Goal: Task Accomplishment & Management: Manage account settings

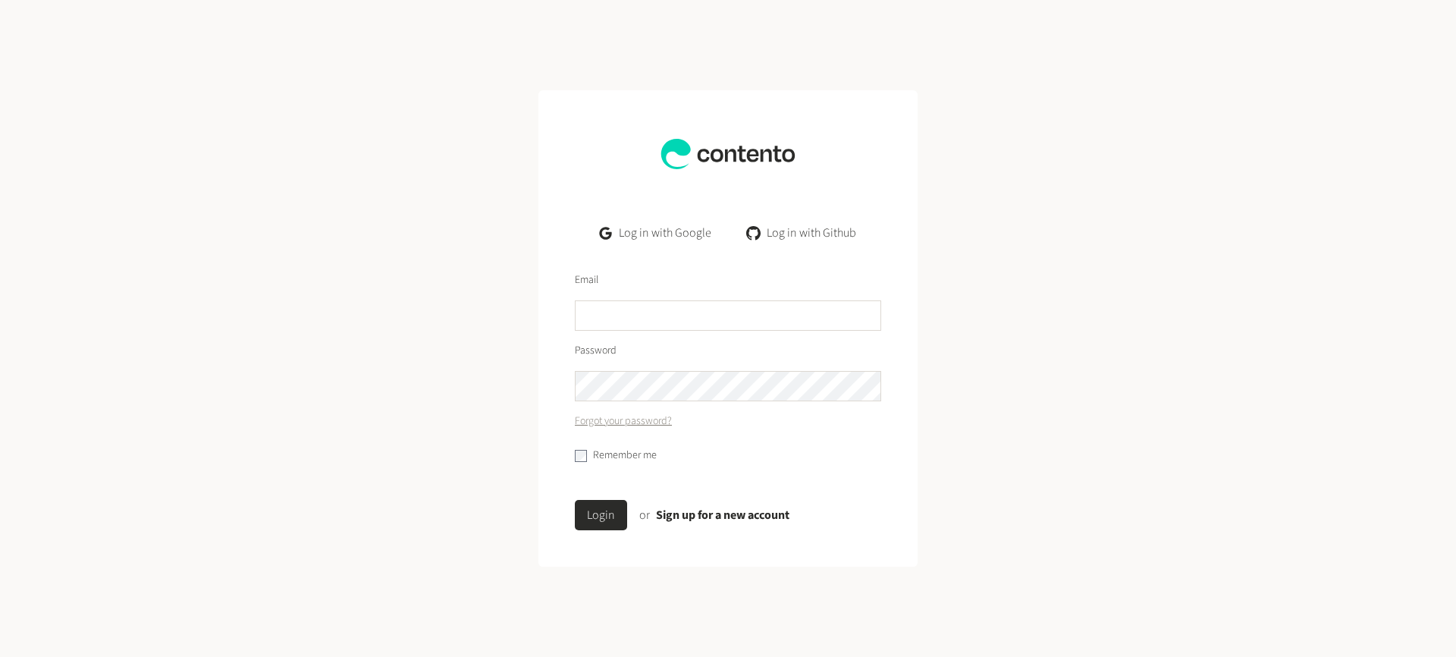
click at [665, 234] on link "Log in with Google" at bounding box center [656, 233] width 136 height 30
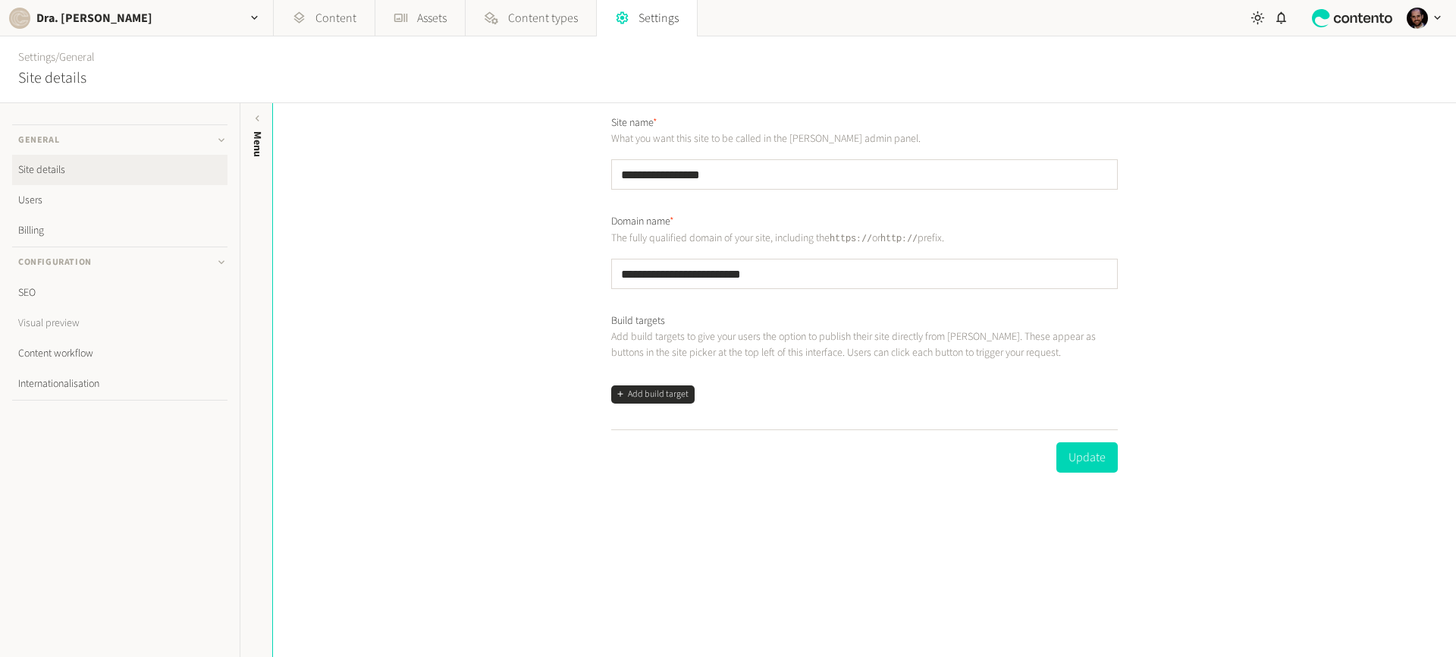
click at [74, 319] on link "Visual preview" at bounding box center [119, 323] width 215 height 30
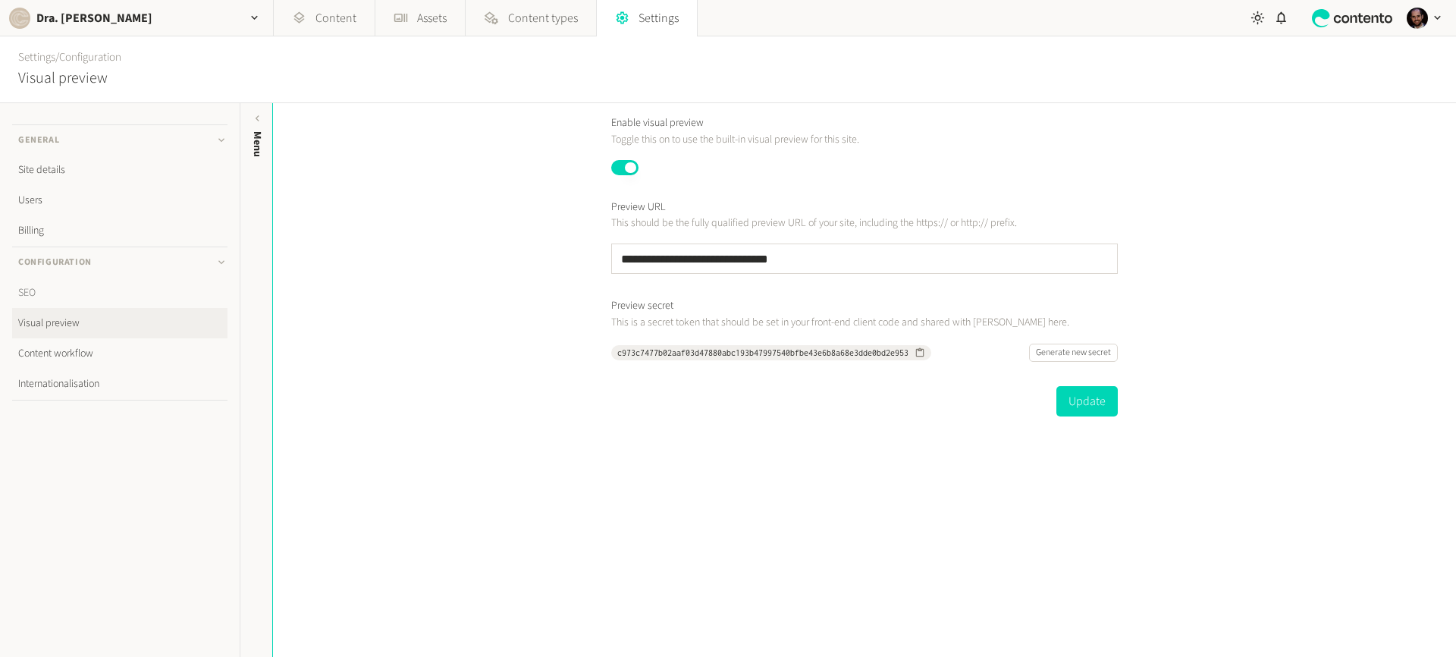
click at [54, 285] on link "SEO" at bounding box center [119, 293] width 215 height 30
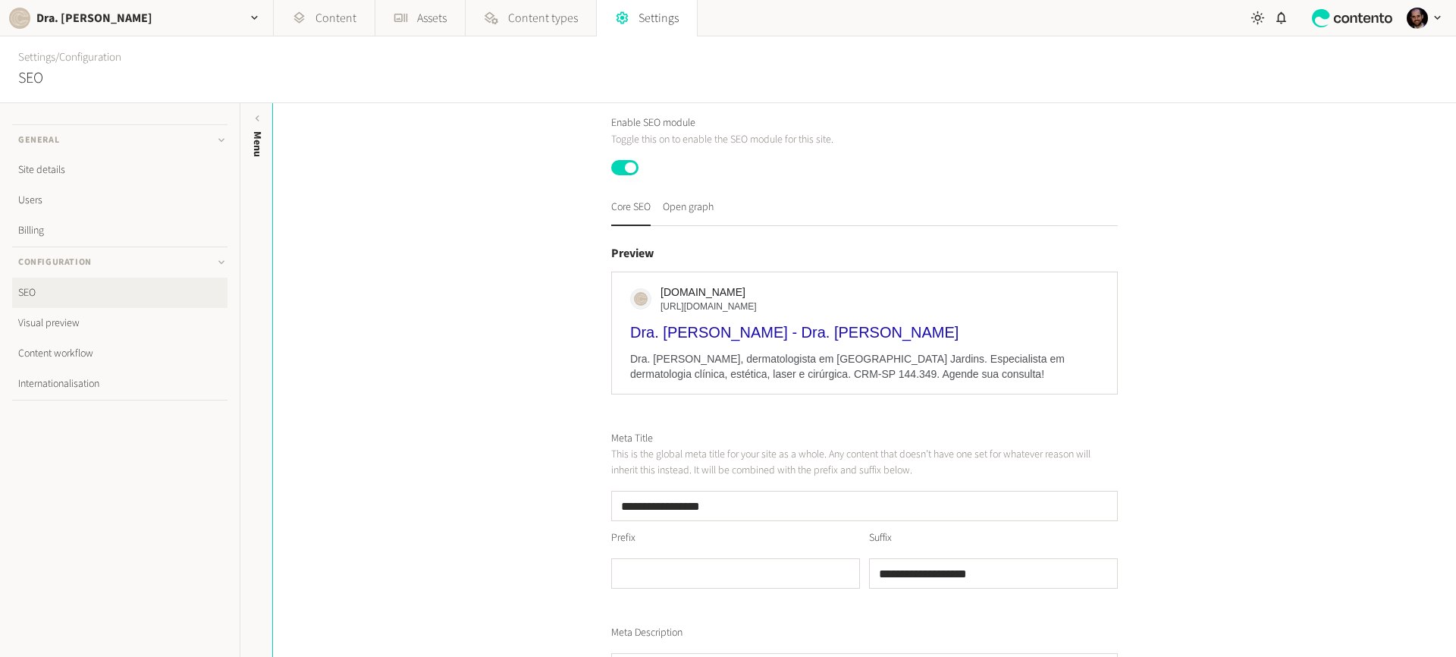
click at [78, 356] on link "Content workflow" at bounding box center [119, 353] width 215 height 30
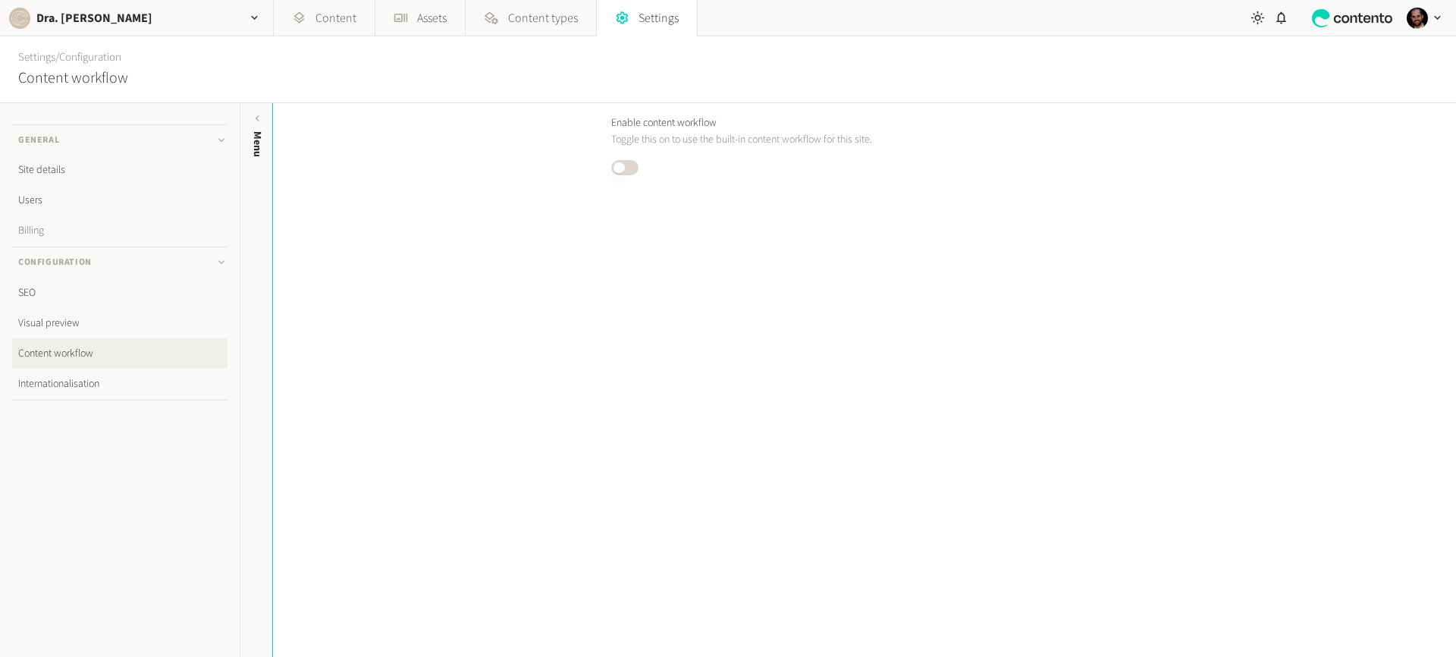
click at [66, 231] on link "Billing" at bounding box center [119, 230] width 215 height 30
click at [58, 171] on link "Site details" at bounding box center [119, 170] width 215 height 30
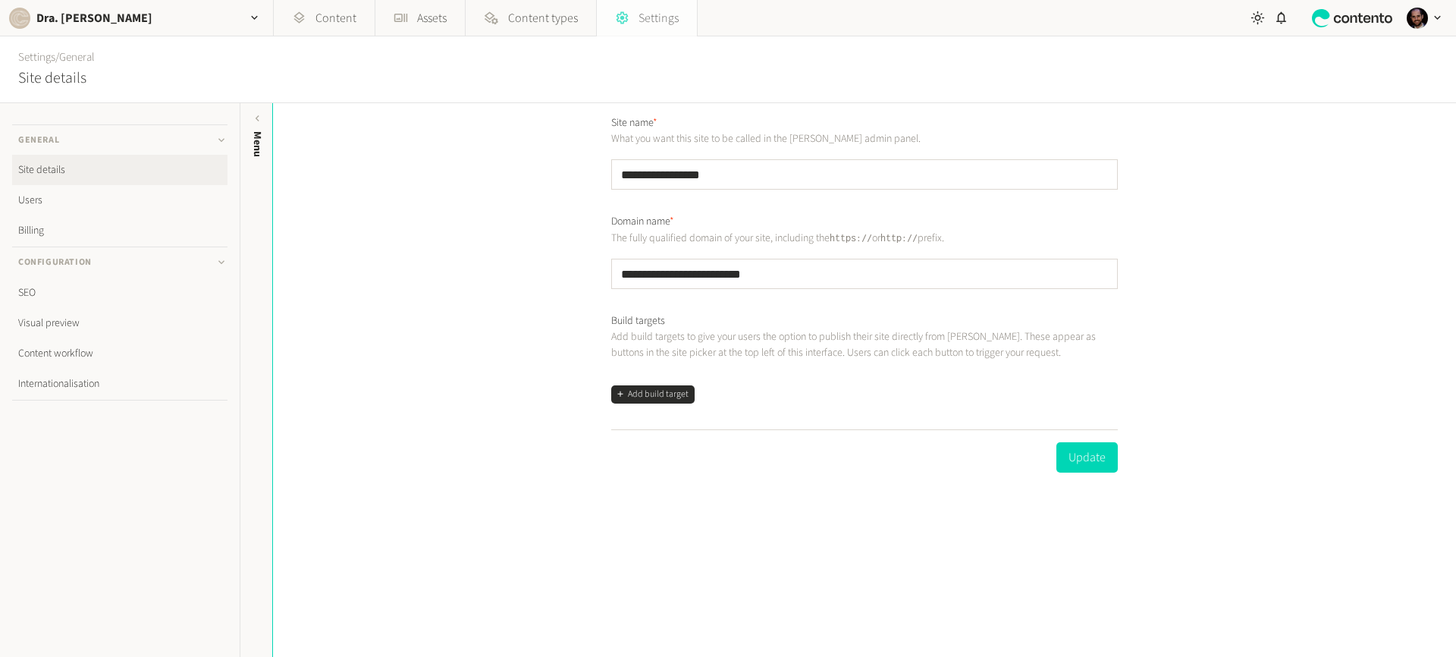
click at [687, 19] on link "Settings" at bounding box center [647, 18] width 100 height 36
click at [669, 391] on button "Add build target" at bounding box center [652, 394] width 83 height 18
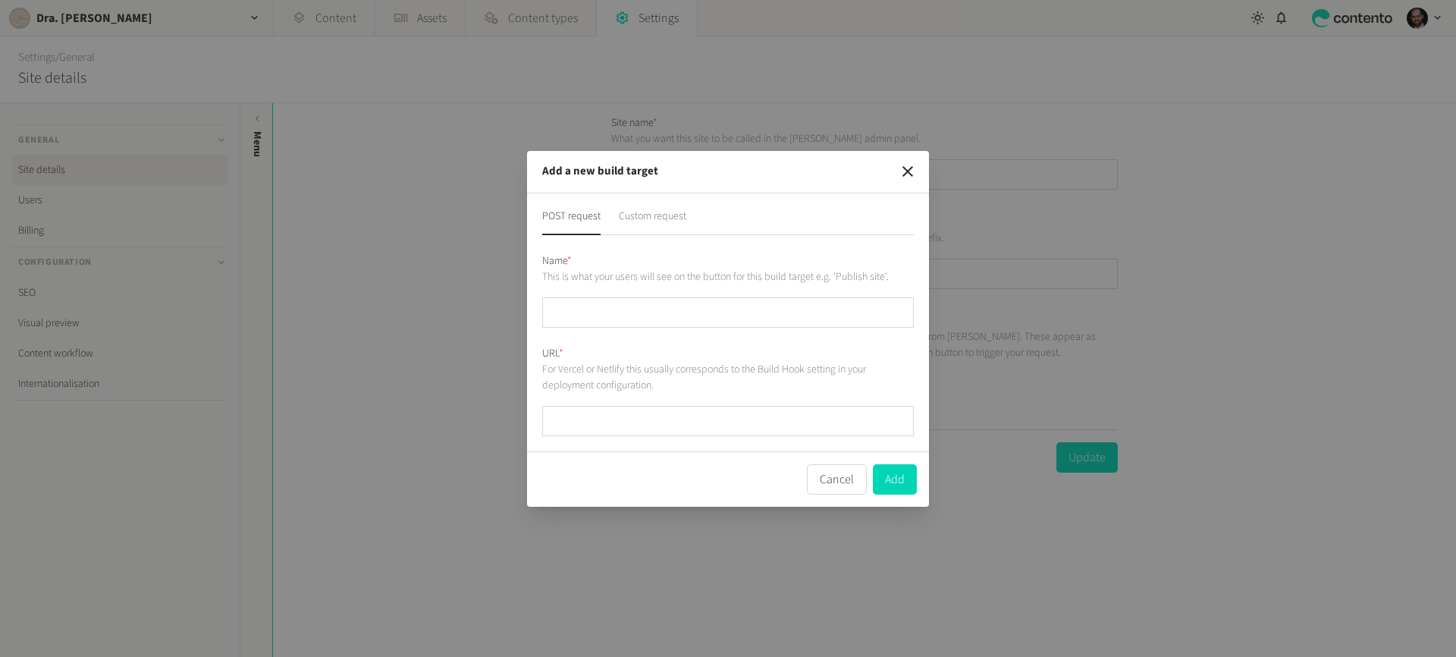
click at [684, 223] on button "Custom request" at bounding box center [653, 222] width 68 height 27
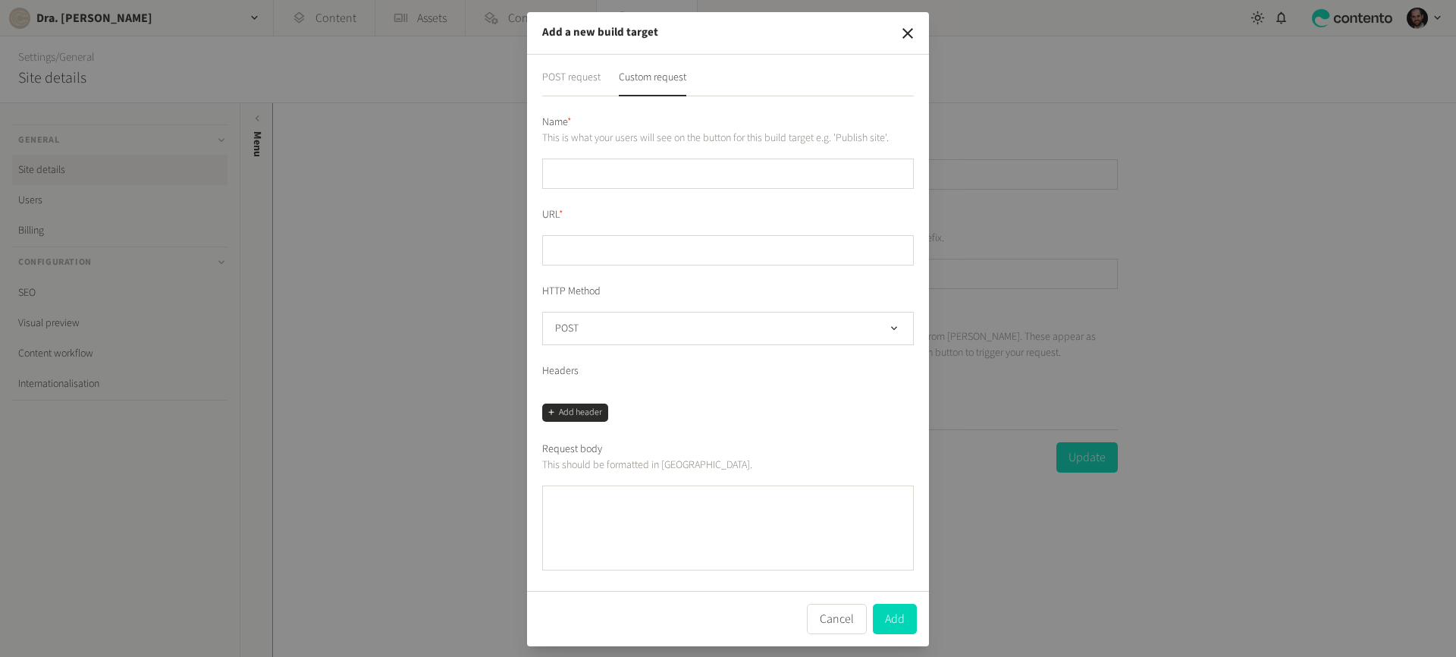
click at [566, 86] on button "POST request" at bounding box center [571, 83] width 58 height 27
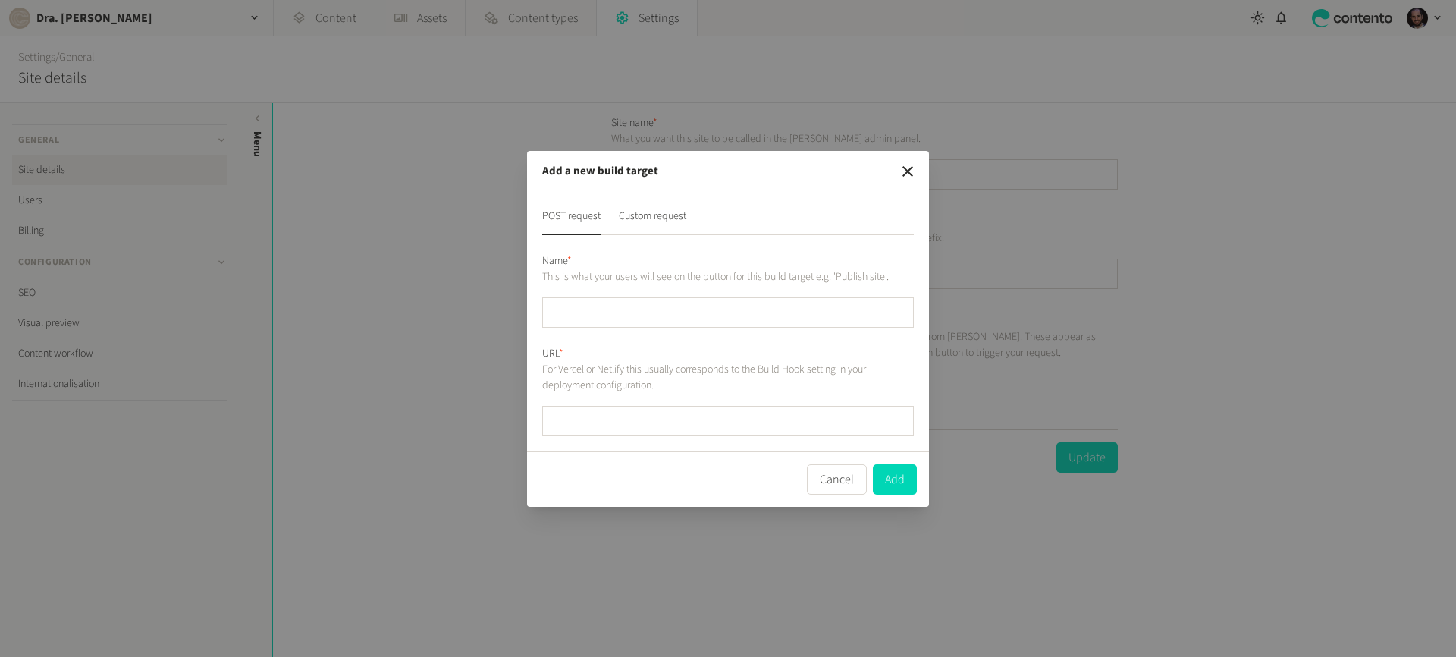
click at [599, 278] on p "This is what your users will see on the button for this build target e.g. 'Publ…" at bounding box center [728, 277] width 372 height 16
click at [598, 278] on p "This is what your users will see on the button for this build target e.g. 'Publ…" at bounding box center [728, 277] width 372 height 16
click at [857, 278] on p "This is what your users will see on the button for this build target e.g. 'Publ…" at bounding box center [728, 277] width 372 height 16
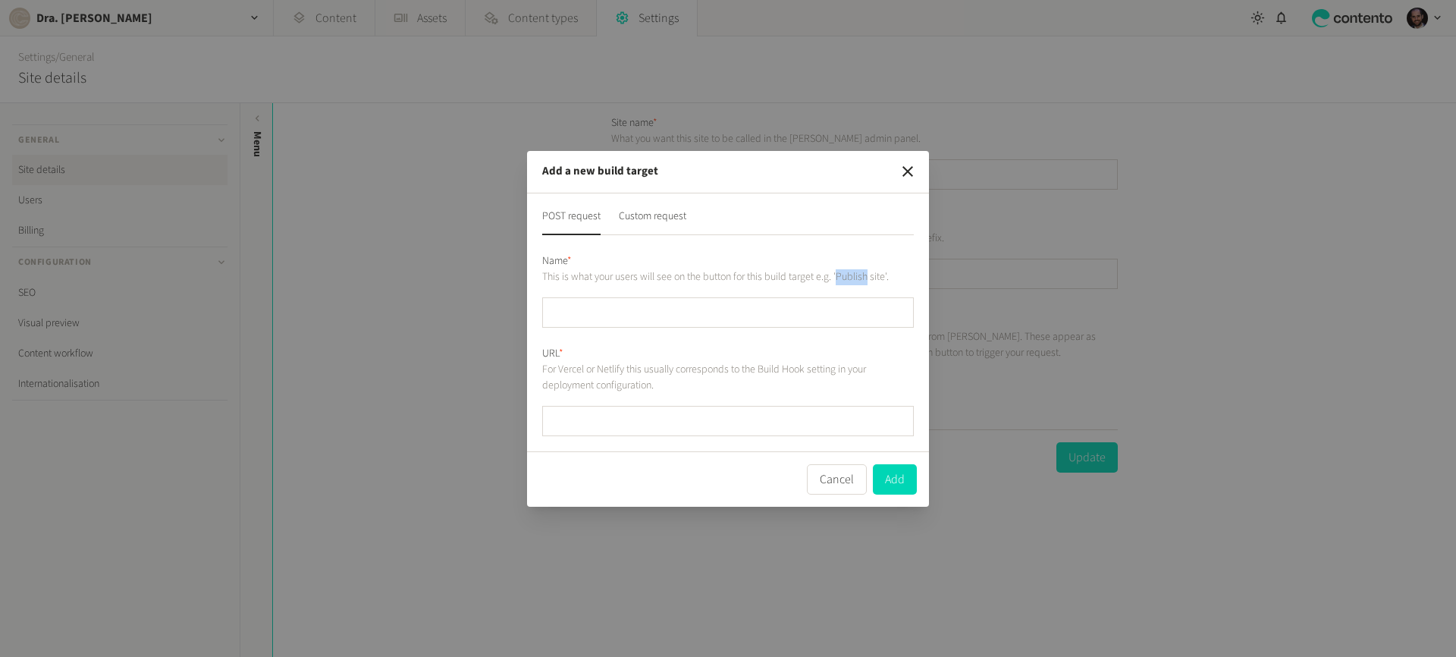
click at [857, 278] on p "This is what your users will see on the button for this build target e.g. 'Publ…" at bounding box center [728, 277] width 372 height 16
click at [881, 274] on p "This is what your users will see on the button for this build target e.g. 'Publ…" at bounding box center [728, 277] width 372 height 16
click at [693, 321] on input "text" at bounding box center [728, 312] width 372 height 30
paste input "**********"
type input "**********"
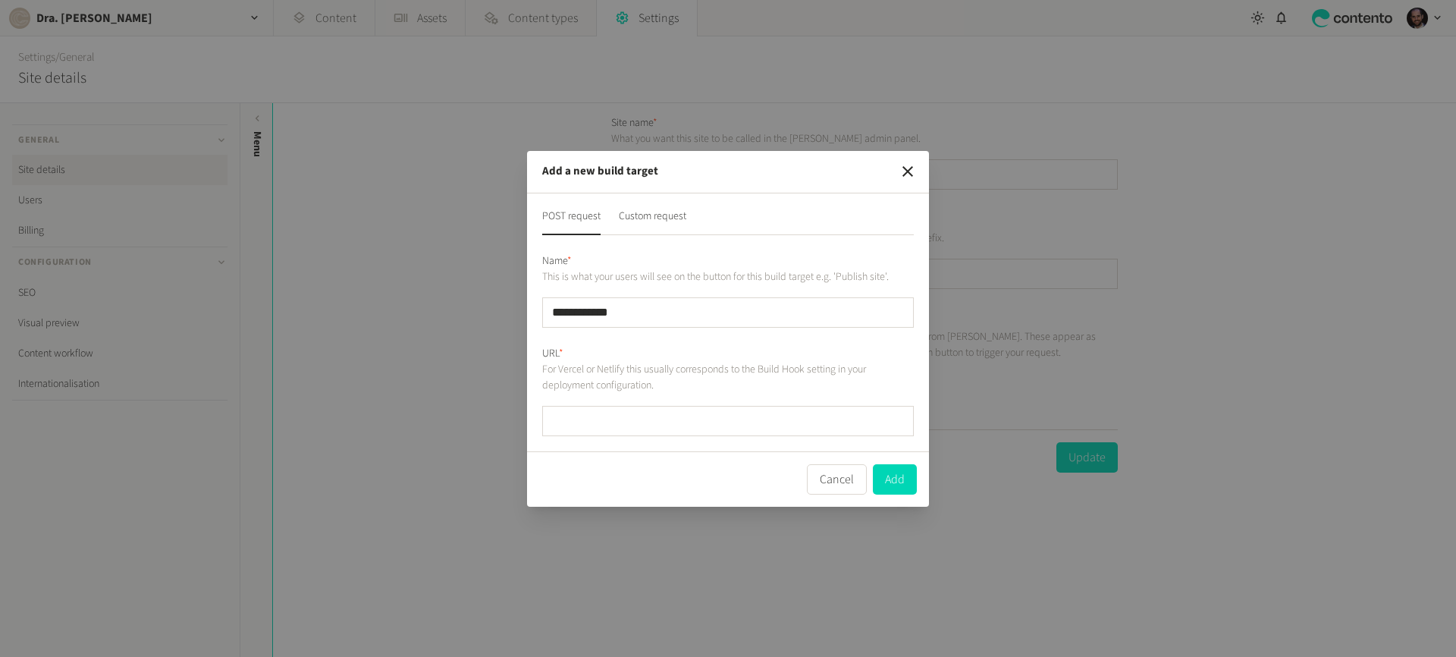
click at [783, 370] on p "For Vercel or Netlify this usually corresponds to the Build Hook setting in you…" at bounding box center [728, 378] width 372 height 32
click at [803, 368] on p "For Vercel or Netlify this usually corresponds to the Build Hook setting in you…" at bounding box center [728, 378] width 372 height 32
click at [814, 368] on p "For Vercel or Netlify this usually corresponds to the Build Hook setting in you…" at bounding box center [728, 378] width 372 height 32
copy p "Build Hook"
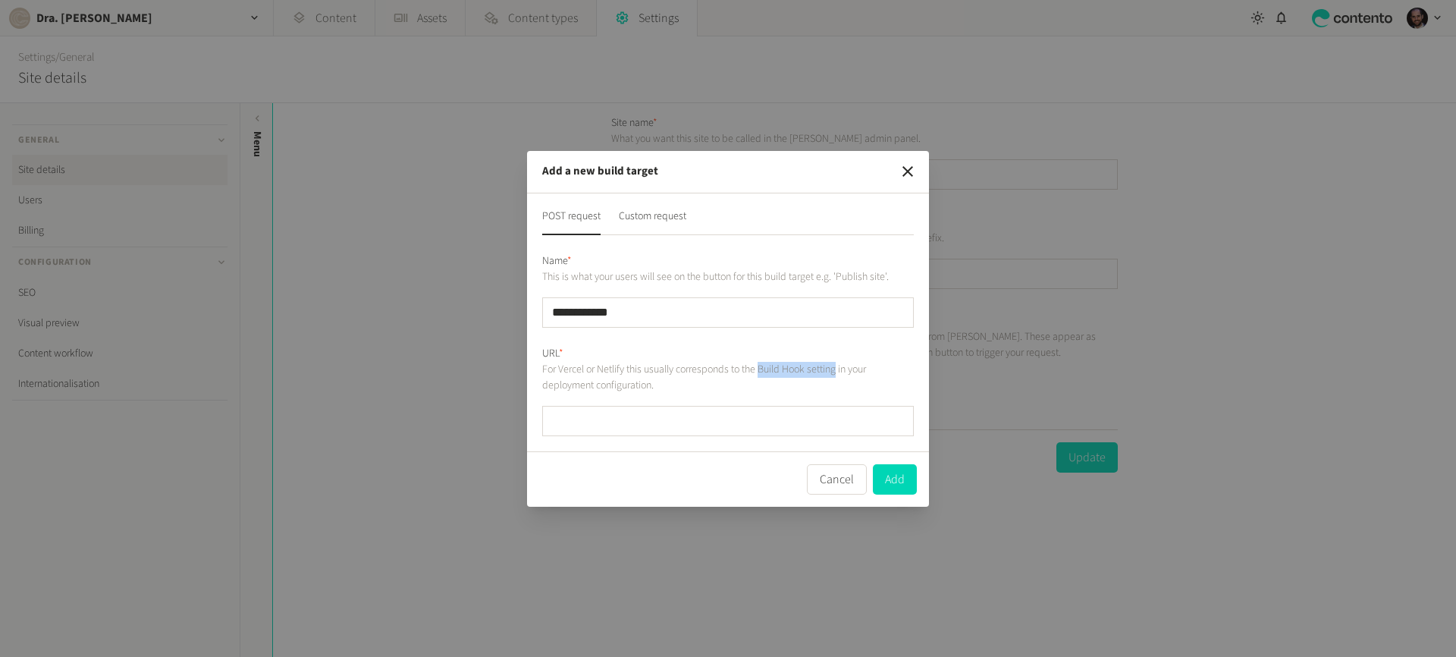
click at [843, 369] on p "For Vercel or Netlify this usually corresponds to the Build Hook setting in you…" at bounding box center [728, 378] width 372 height 32
copy p "Build Hook setting"
click at [615, 397] on div "URL * For Vercel or Netlify this usually corresponds to the Build Hook setting …" at bounding box center [728, 391] width 372 height 90
click at [652, 423] on input "url" at bounding box center [728, 421] width 372 height 30
paste input "**********"
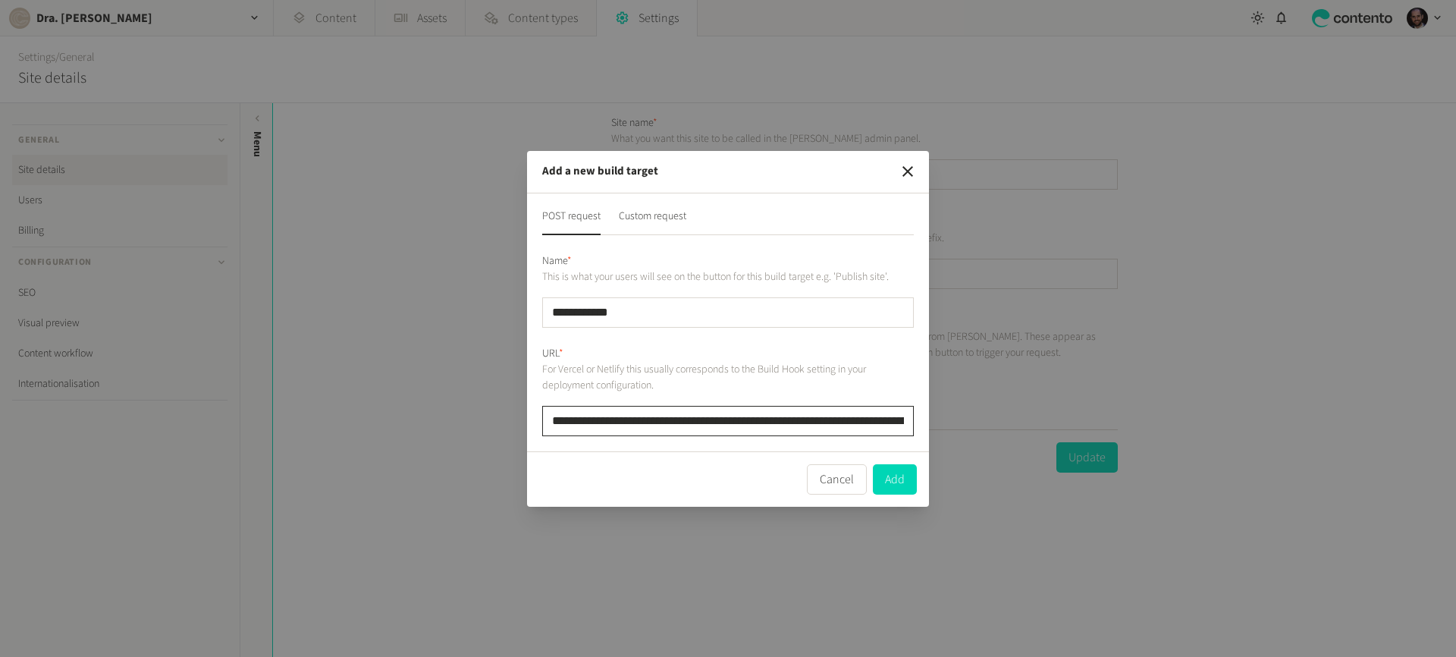
scroll to position [0, 137]
type input "**********"
click at [896, 480] on button "Add" at bounding box center [895, 479] width 44 height 30
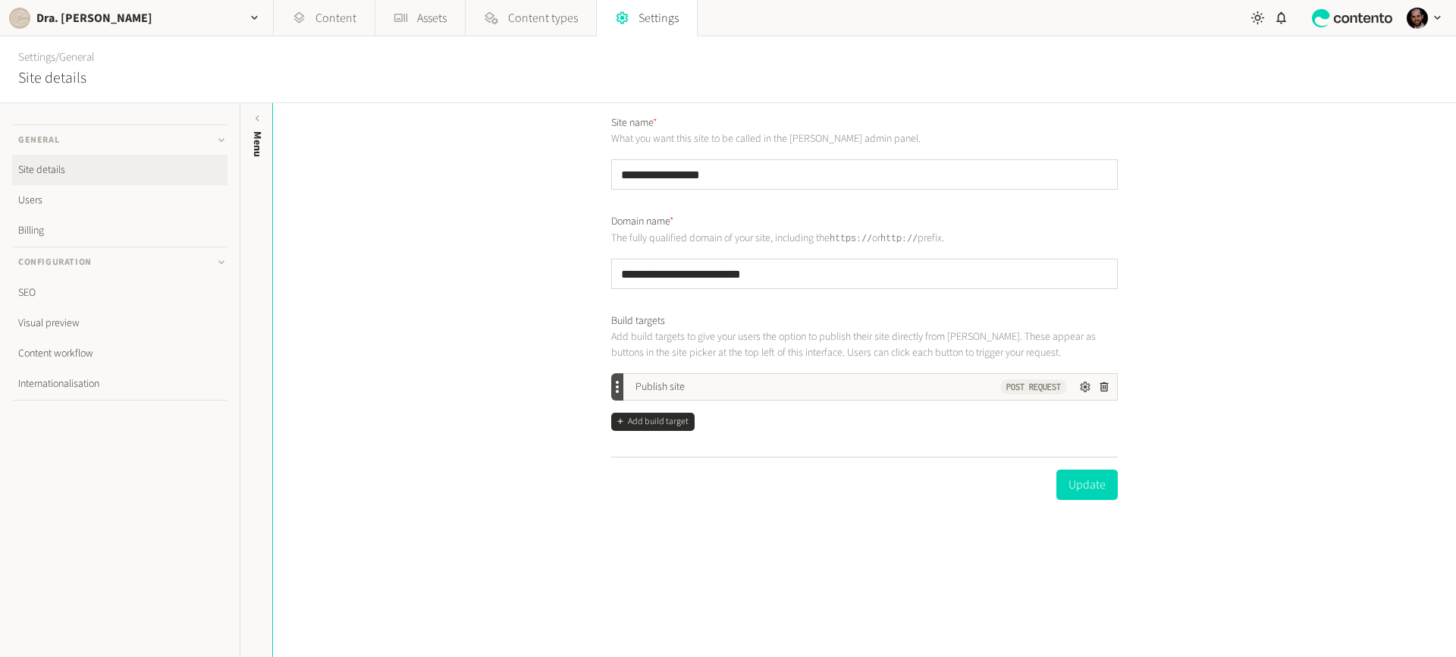
click at [1082, 388] on icon "button" at bounding box center [1086, 387] width 11 height 11
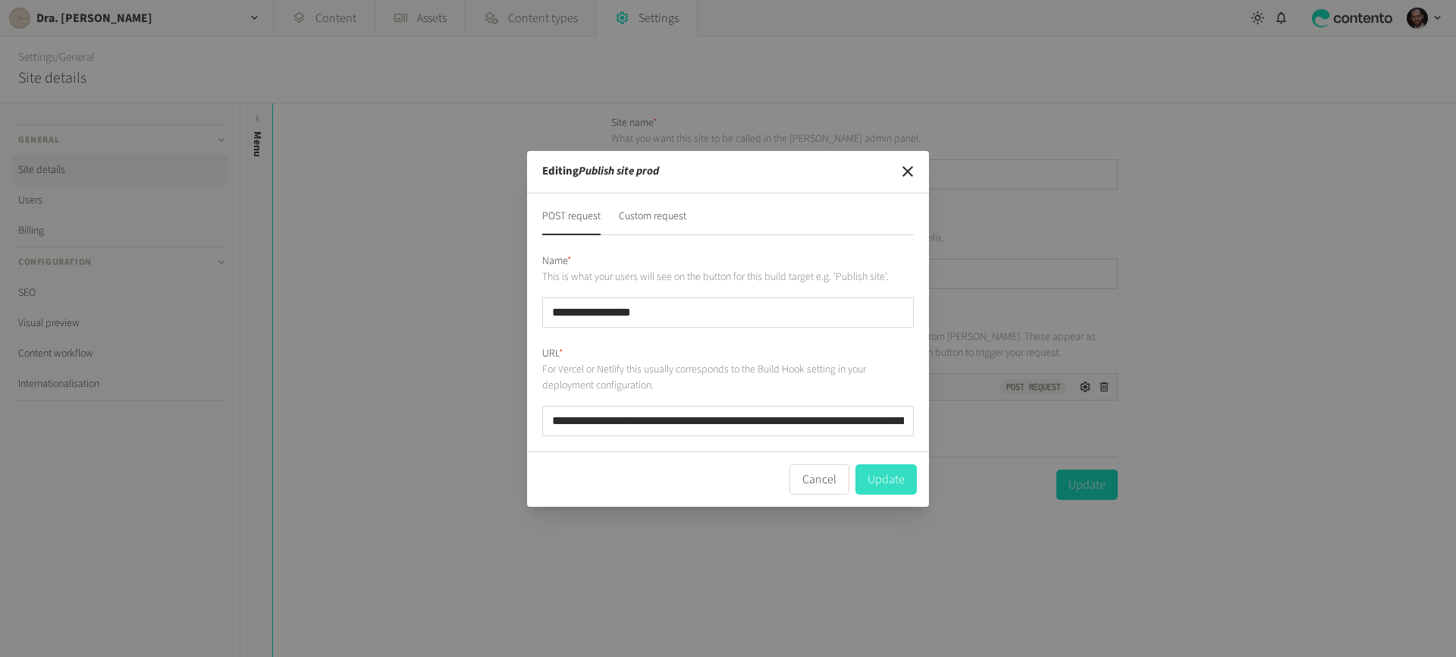
type input "**********"
click at [875, 482] on button "Update" at bounding box center [886, 479] width 61 height 30
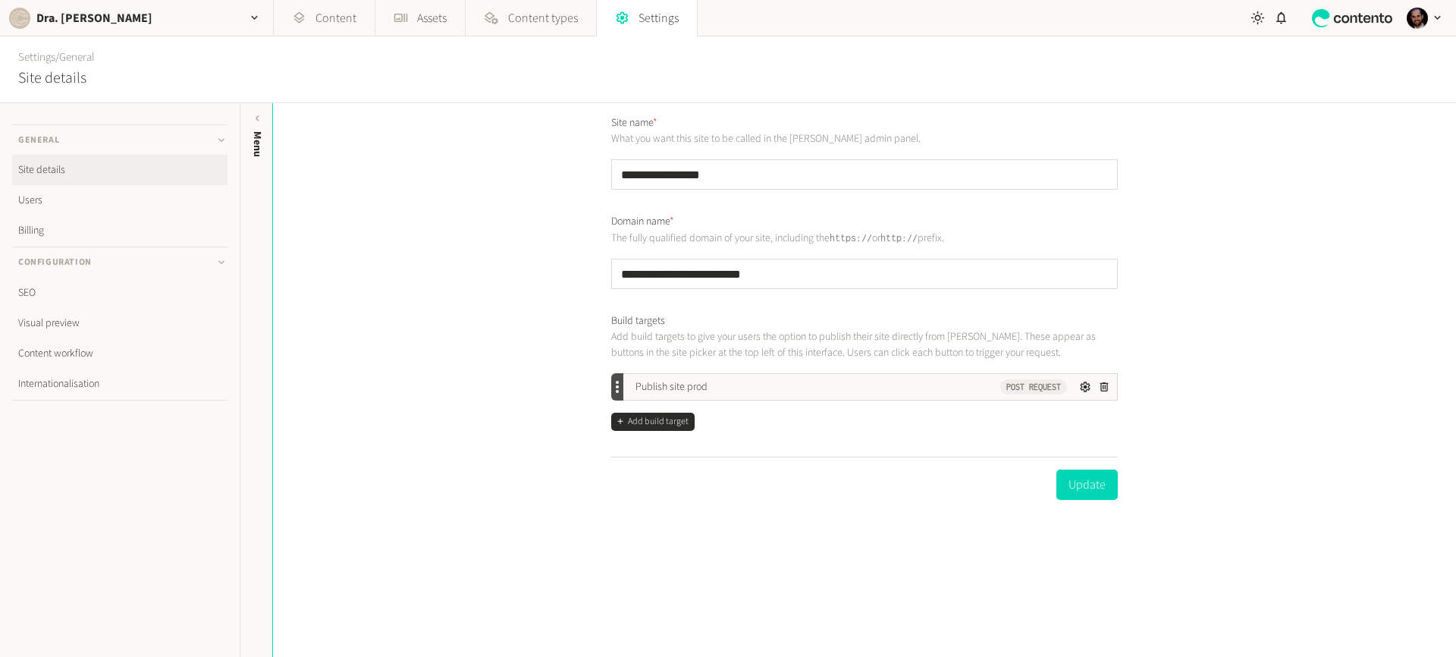
click at [673, 425] on button "Add build target" at bounding box center [652, 422] width 83 height 18
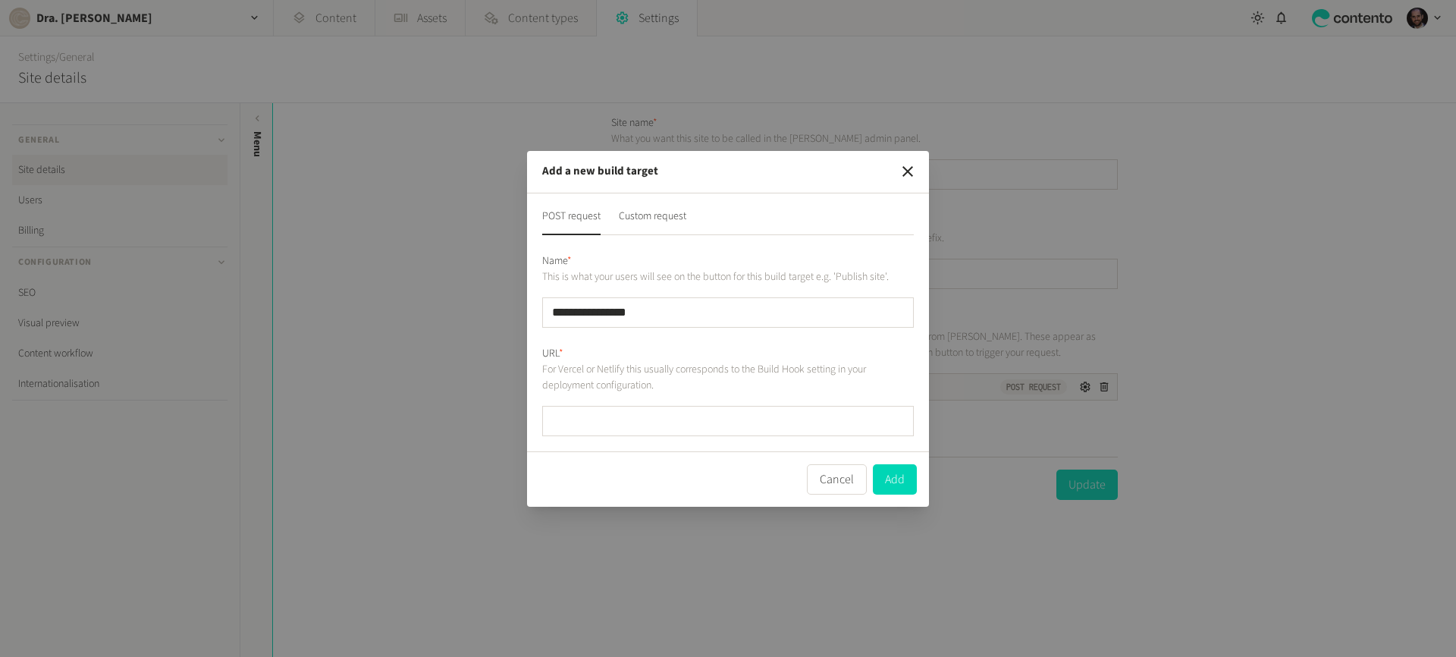
type input "**********"
paste input "**********"
type input "**********"
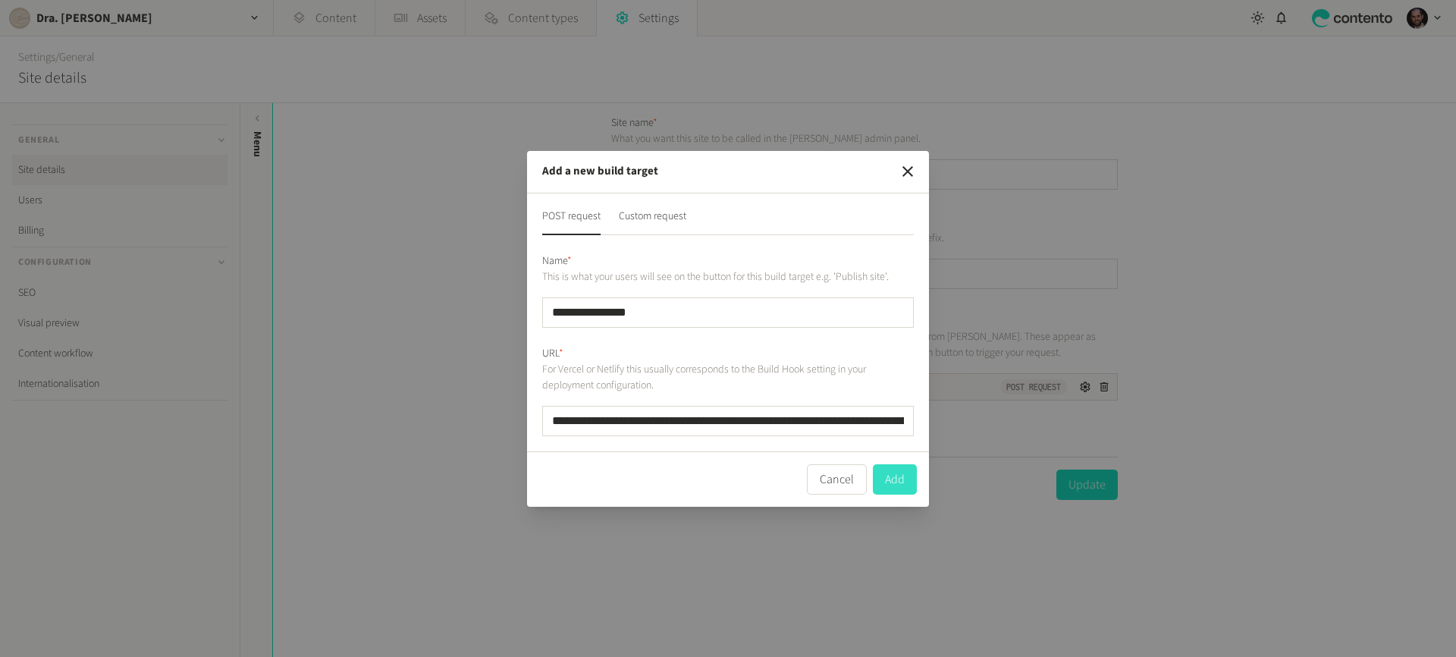
click at [889, 476] on button "Add" at bounding box center [895, 479] width 44 height 30
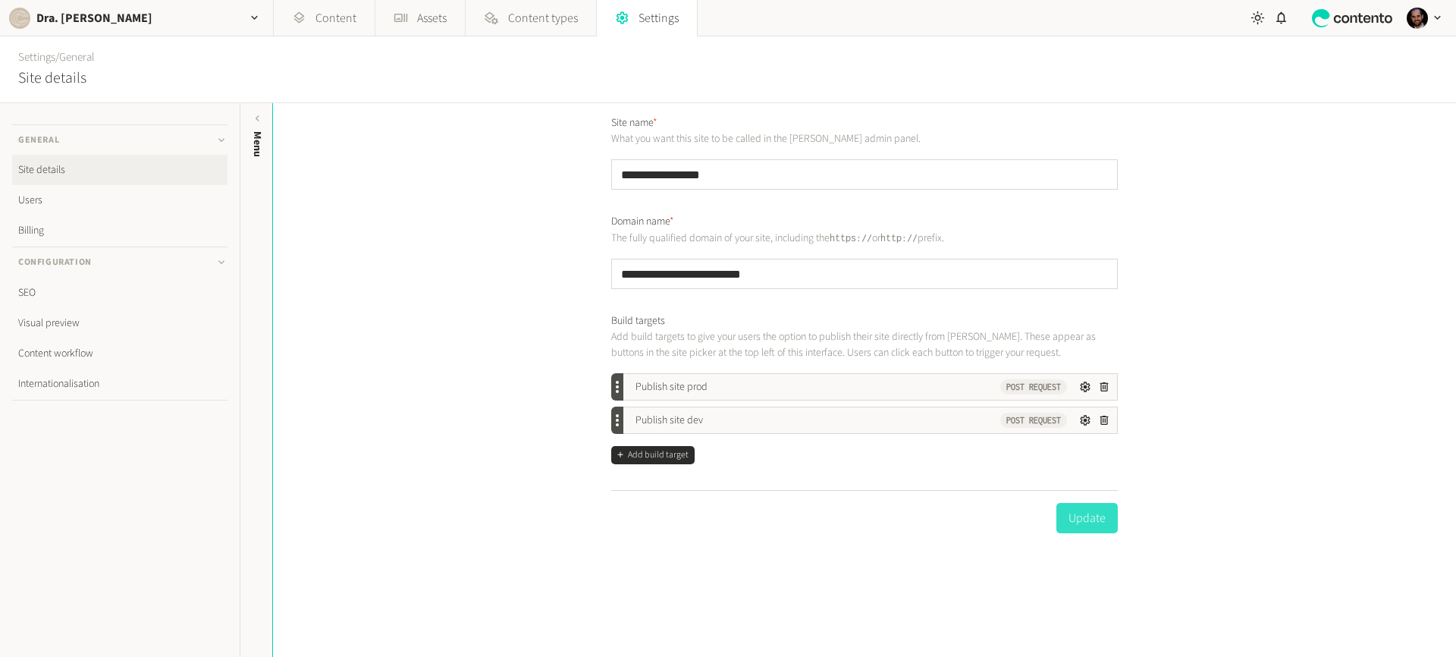
click at [1057, 526] on button "Update" at bounding box center [1087, 518] width 61 height 30
click at [1070, 522] on button "Update" at bounding box center [1087, 518] width 61 height 30
click at [832, 289] on form "**********" at bounding box center [864, 330] width 531 height 454
click at [831, 275] on input "**********" at bounding box center [864, 274] width 507 height 30
click at [1198, 333] on div "**********" at bounding box center [864, 380] width 1183 height 554
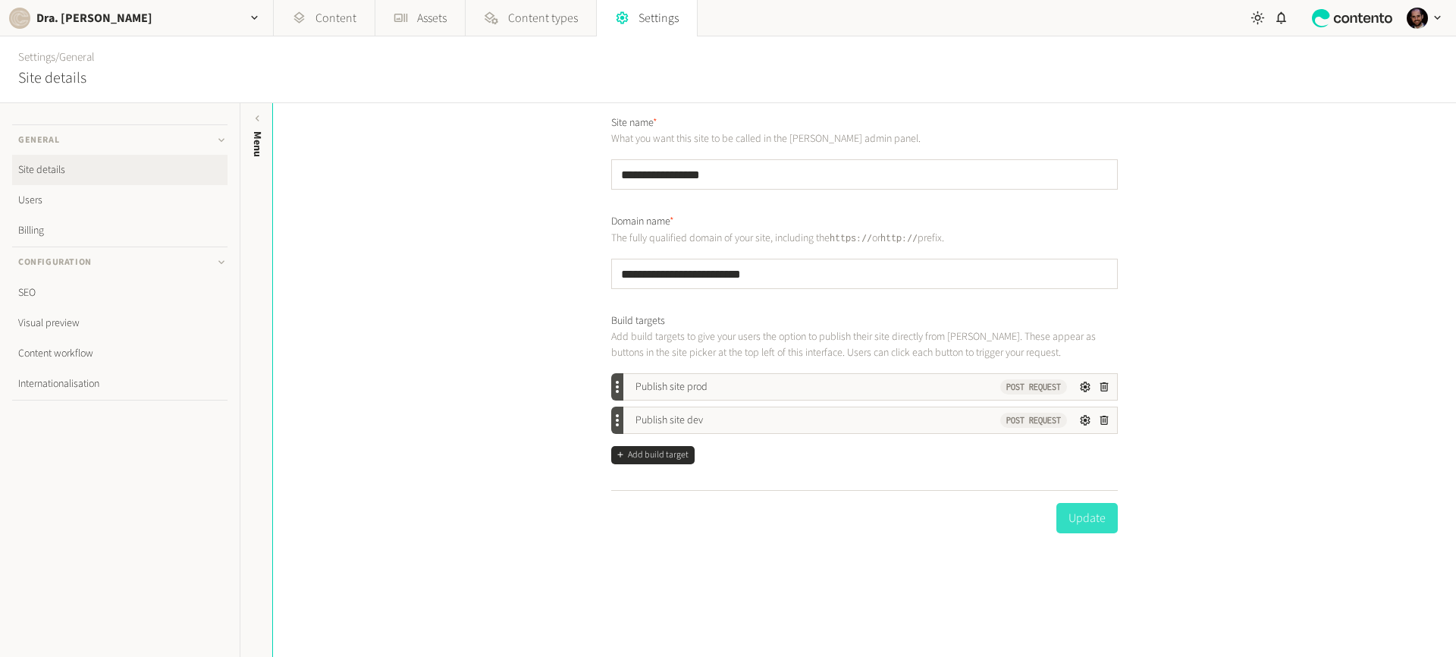
click at [1093, 515] on button "Update" at bounding box center [1087, 518] width 61 height 30
click at [656, 344] on p "Add build targets to give your users the option to publish their site directly …" at bounding box center [864, 345] width 507 height 32
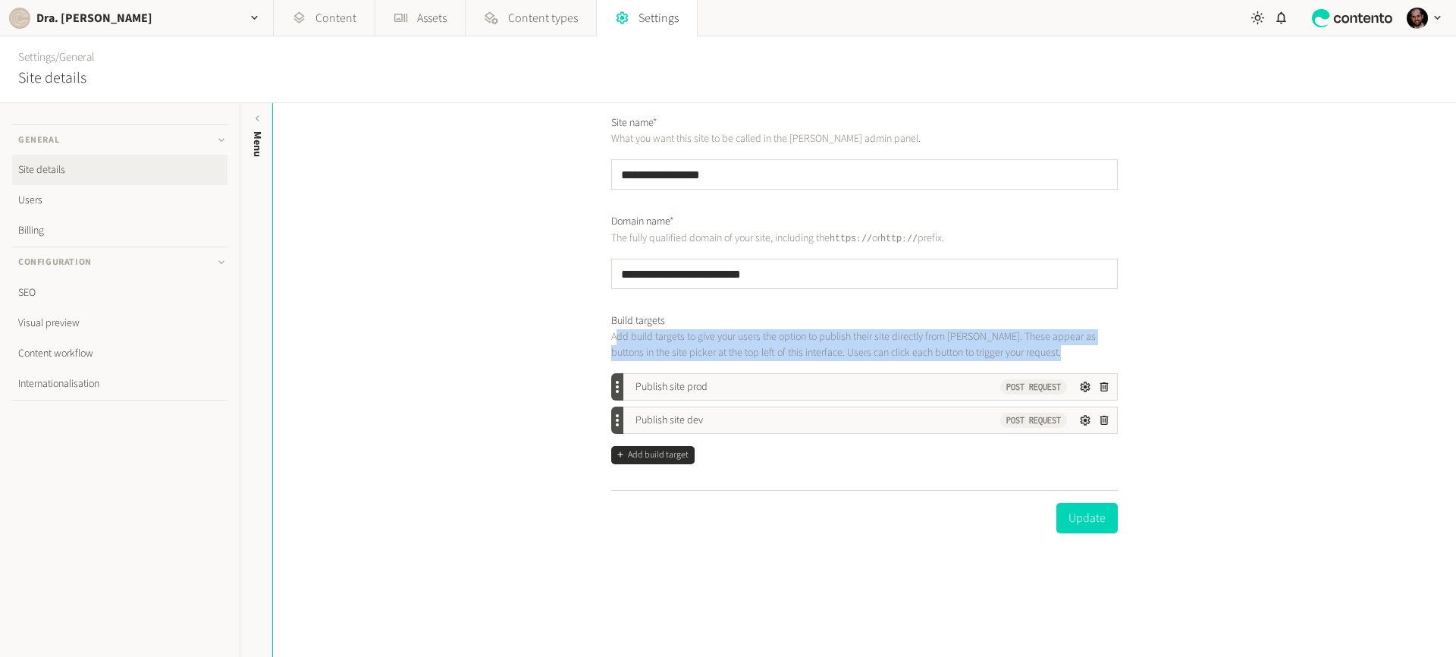
click at [657, 344] on p "Add build targets to give your users the option to publish their site directly …" at bounding box center [864, 345] width 507 height 32
click at [243, 25] on div "button" at bounding box center [255, 18] width 36 height 36
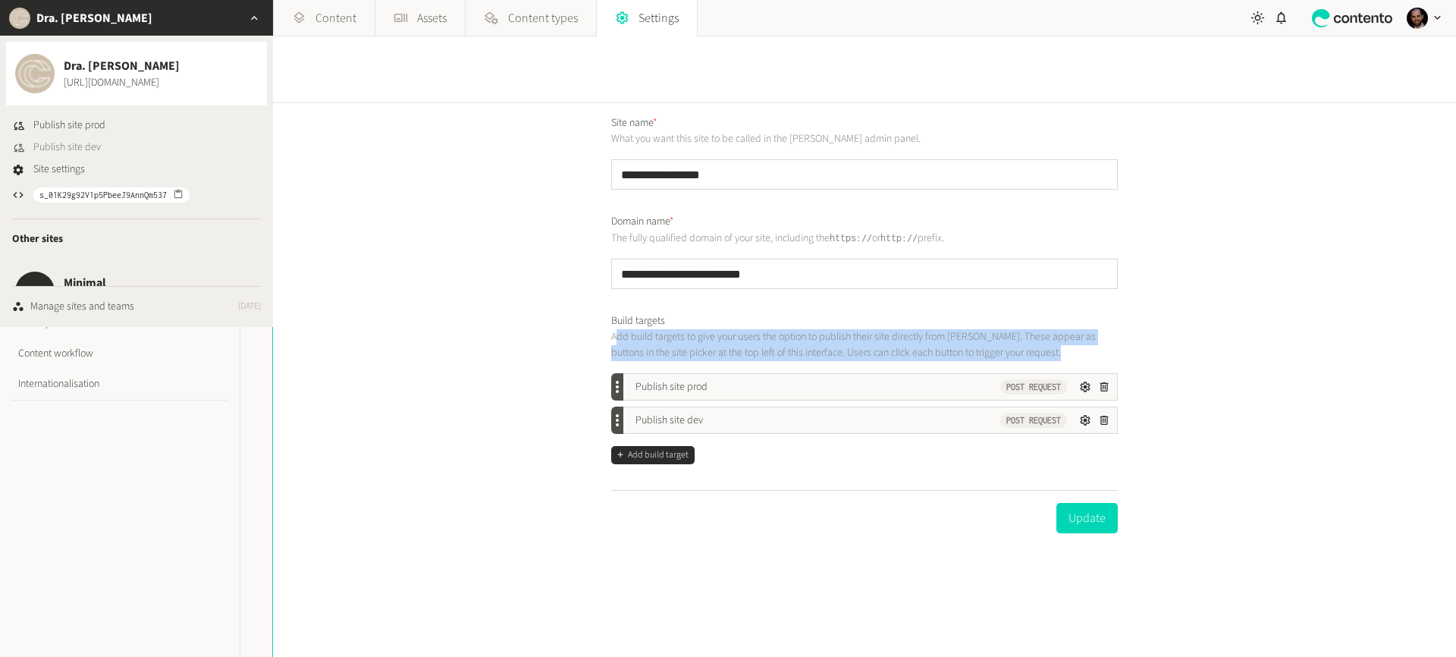
click at [96, 146] on span "Publish site dev" at bounding box center [67, 148] width 68 height 16
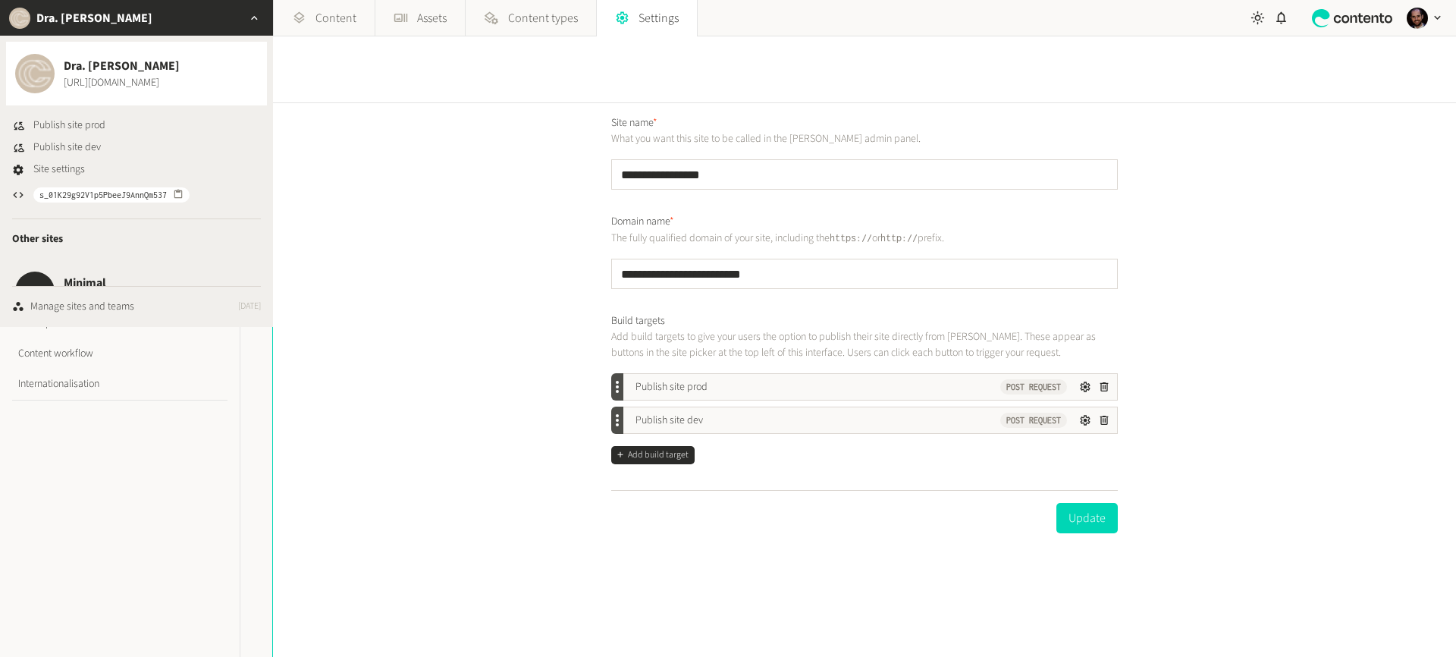
click at [142, 307] on div "Manage sites and teams [DATE]" at bounding box center [136, 307] width 249 height 16
click at [264, 14] on div "button" at bounding box center [255, 18] width 36 height 36
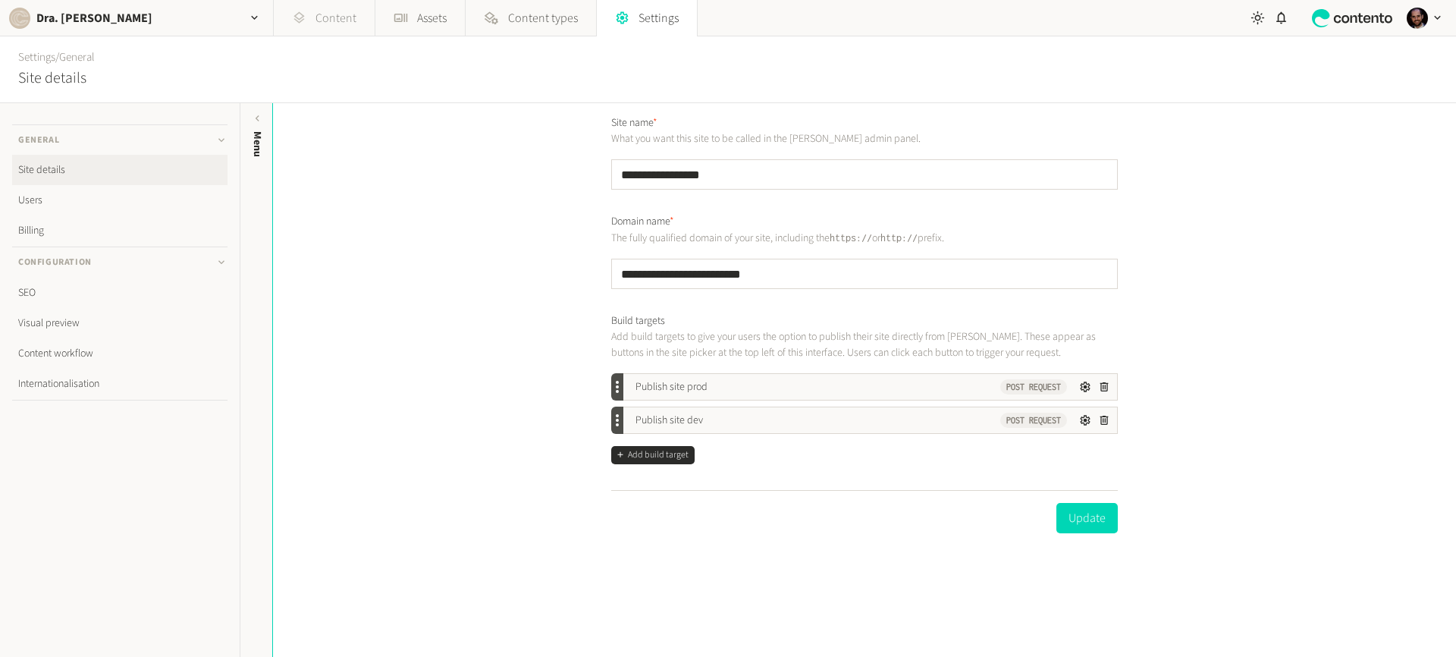
click at [309, 30] on link "Content" at bounding box center [324, 18] width 101 height 36
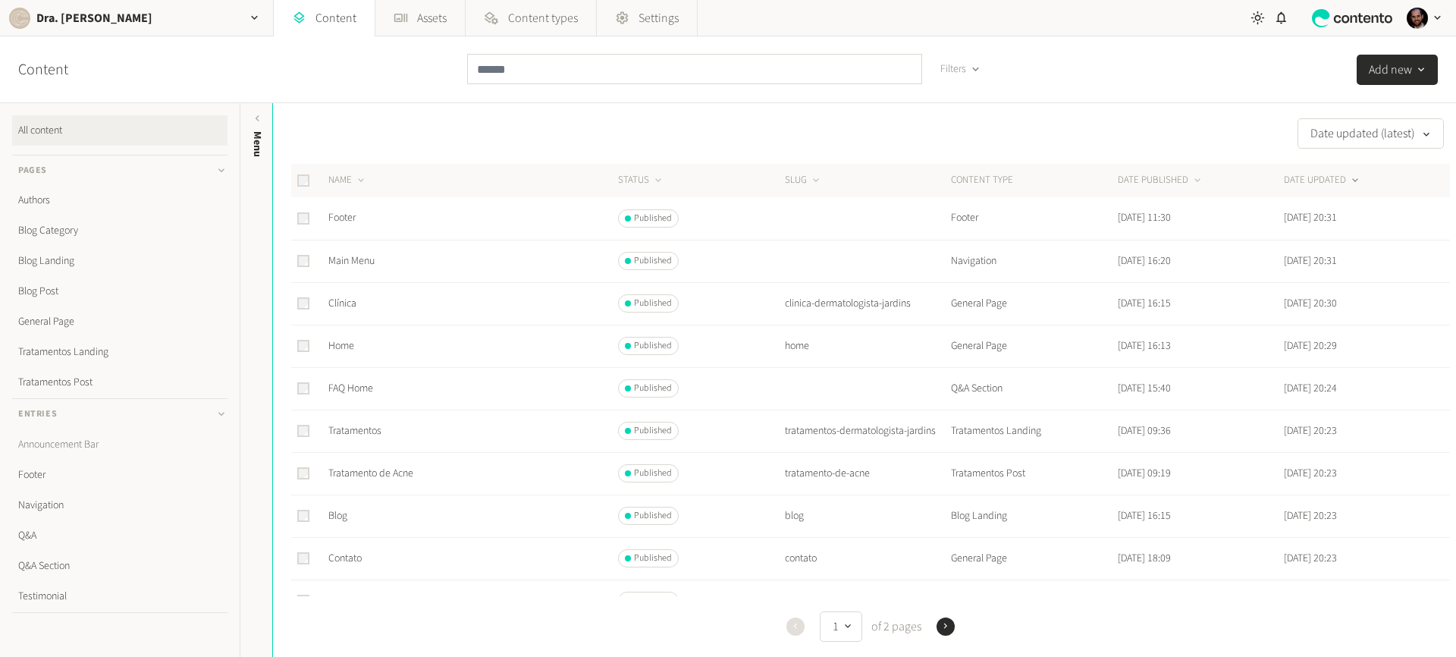
click at [80, 445] on link "Announcement Bar" at bounding box center [119, 444] width 215 height 30
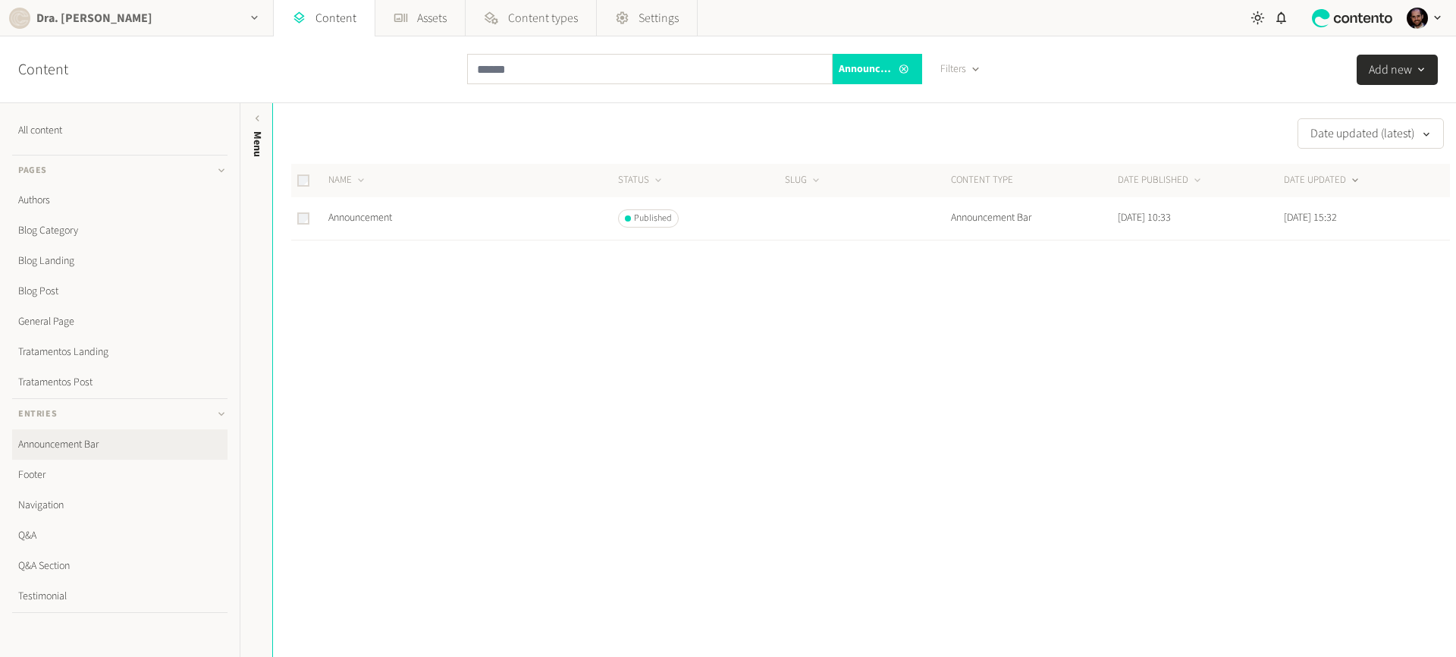
click at [190, 17] on div "Dra. [PERSON_NAME]" at bounding box center [136, 18] width 273 height 36
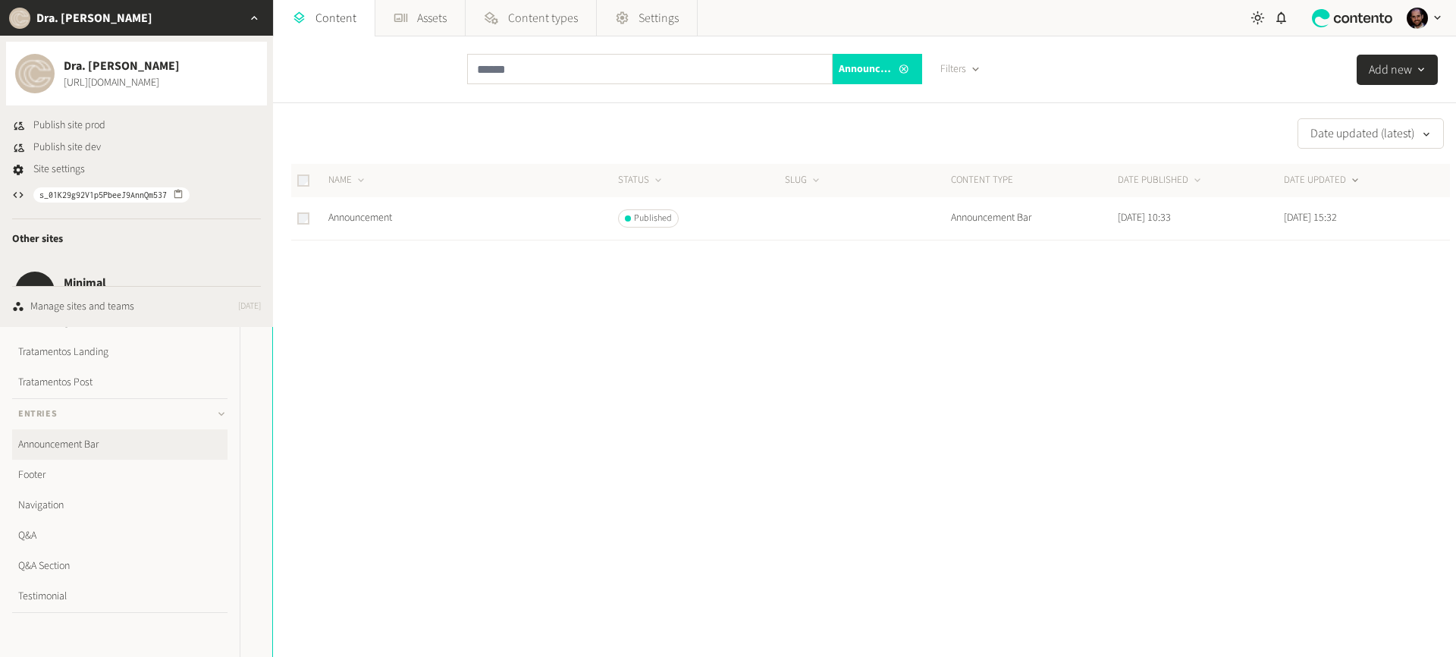
click at [370, 87] on div "Content Announcement Bar Filters Add new" at bounding box center [728, 69] width 1456 height 67
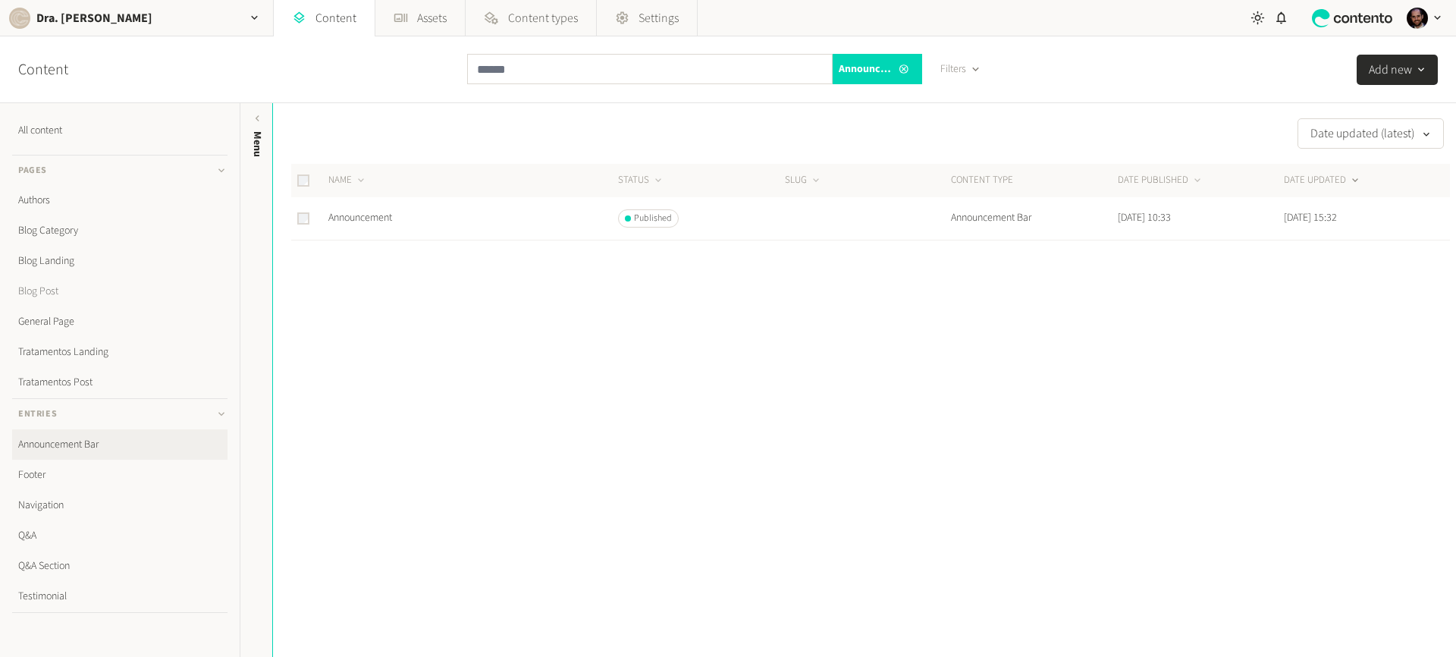
click at [64, 288] on link "Blog Post" at bounding box center [119, 291] width 215 height 30
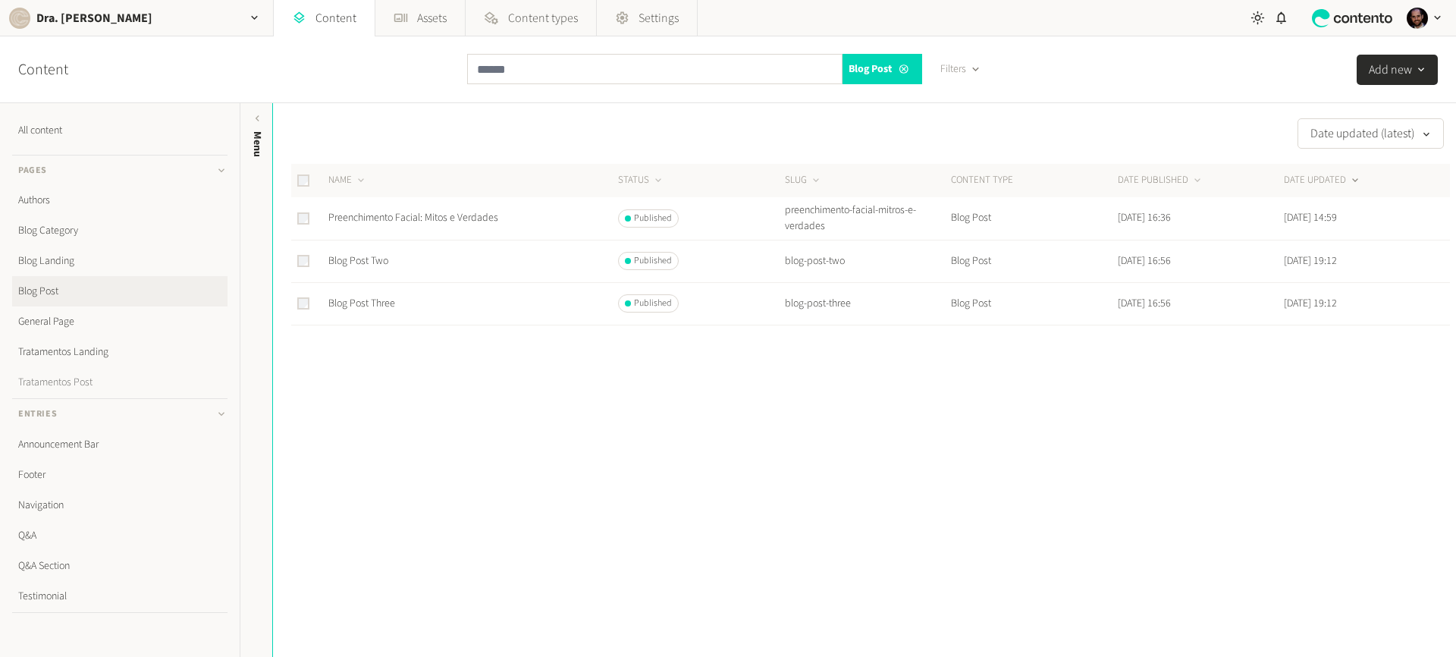
click at [61, 376] on link "Tratamentos Post" at bounding box center [119, 382] width 215 height 30
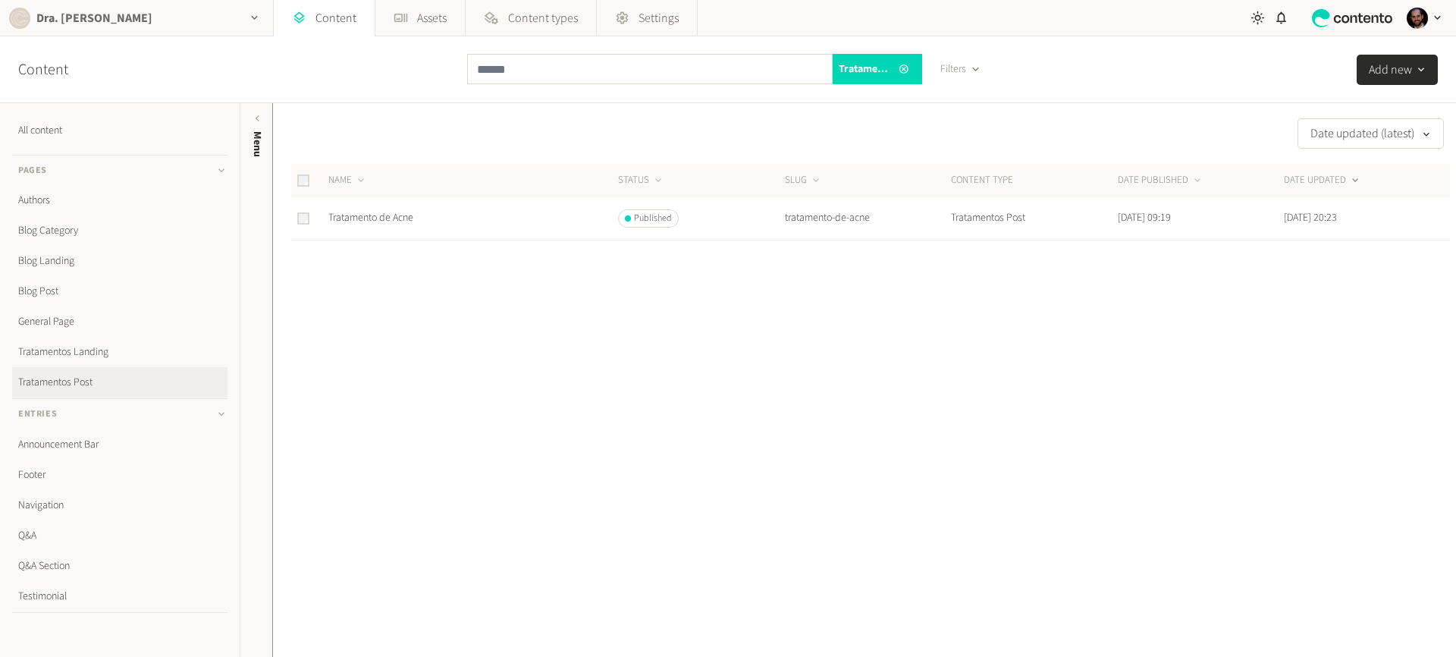
click at [128, 30] on div "Dra. [PERSON_NAME]" at bounding box center [136, 18] width 273 height 36
